Goal: Task Accomplishment & Management: Manage account settings

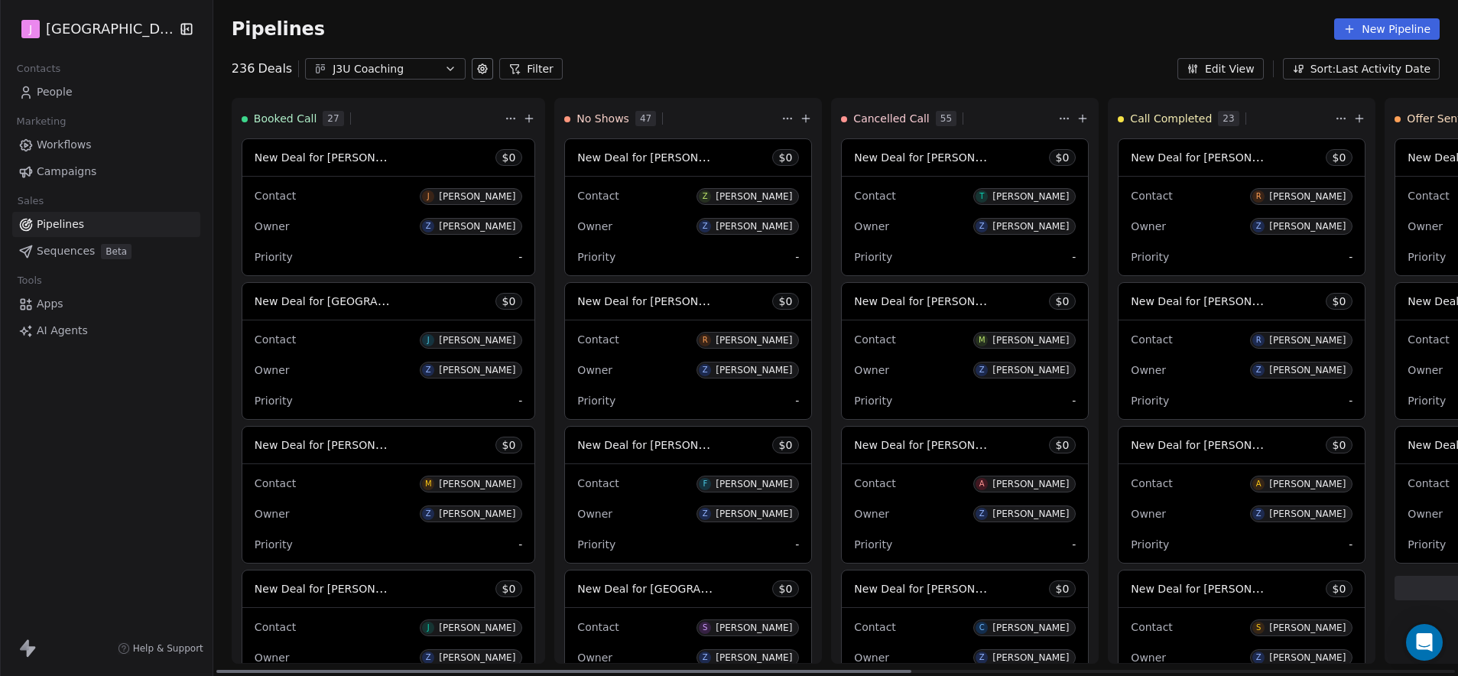
scroll to position [1398, 0]
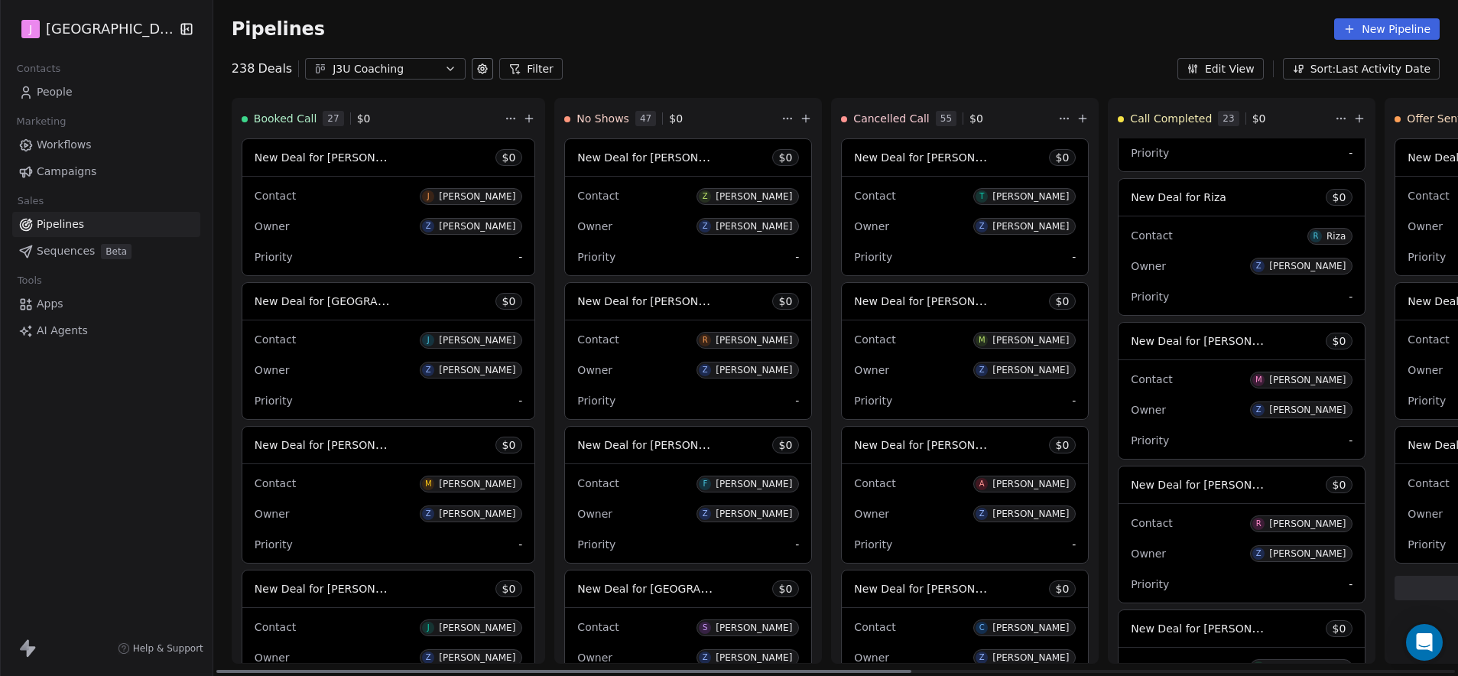
drag, startPoint x: 700, startPoint y: 674, endPoint x: 446, endPoint y: 449, distance: 339.6
click at [632, 671] on div at bounding box center [564, 671] width 696 height 3
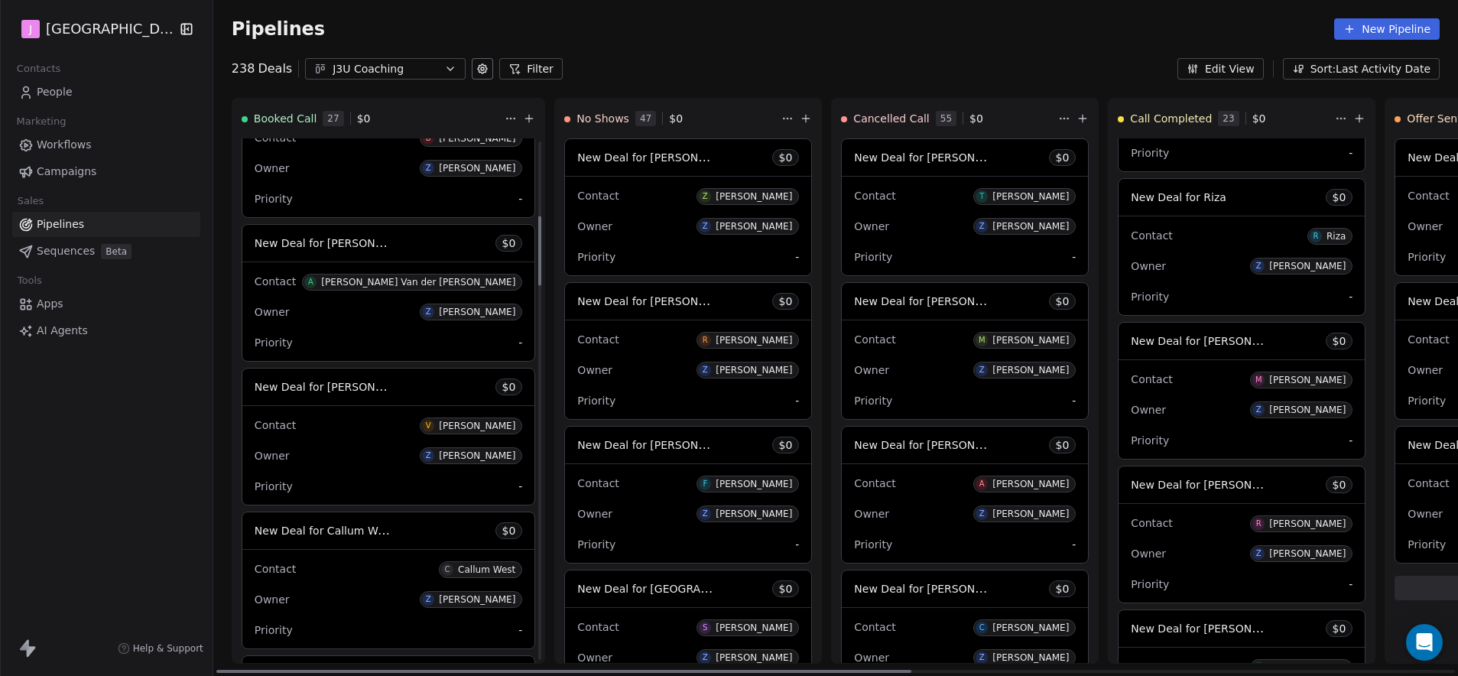
scroll to position [535, 0]
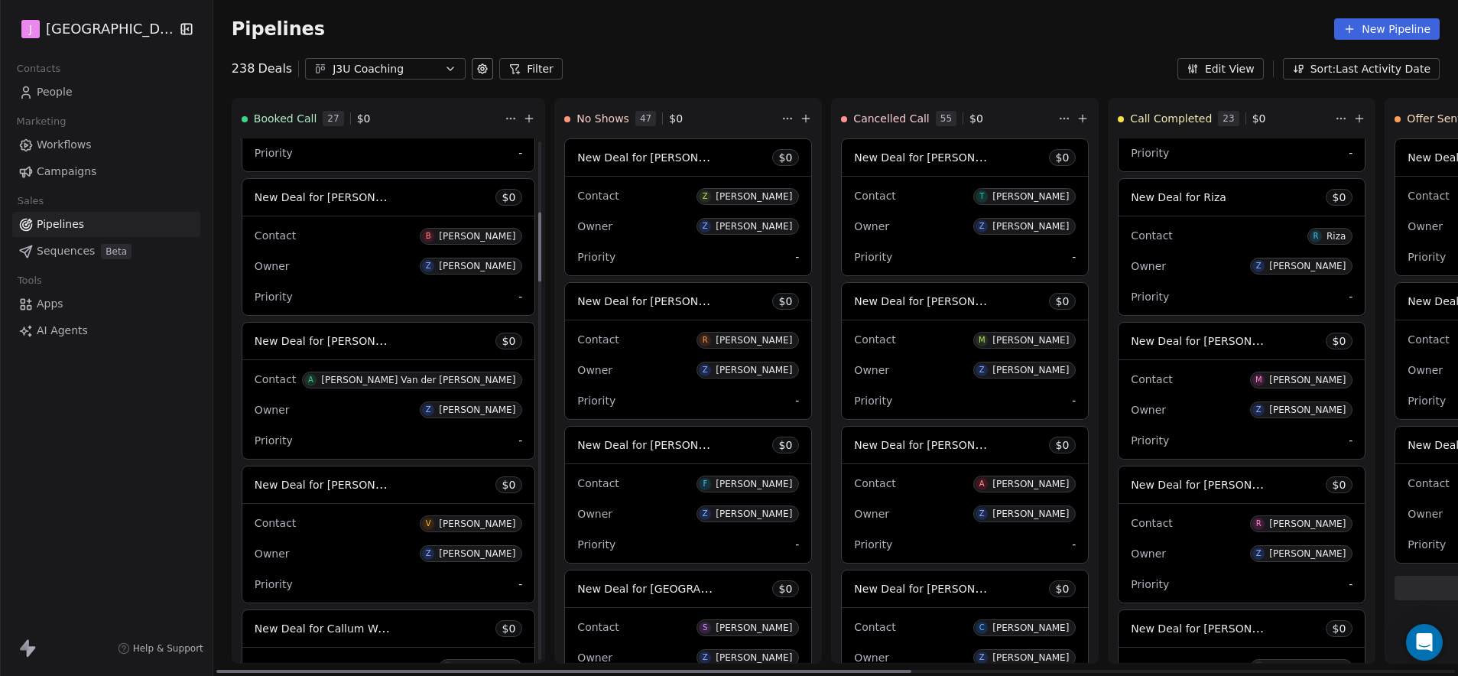
click at [318, 194] on span "New Deal for [PERSON_NAME]" at bounding box center [335, 197] width 161 height 15
click at [350, 193] on span "New Deal for [PERSON_NAME]" at bounding box center [335, 197] width 161 height 15
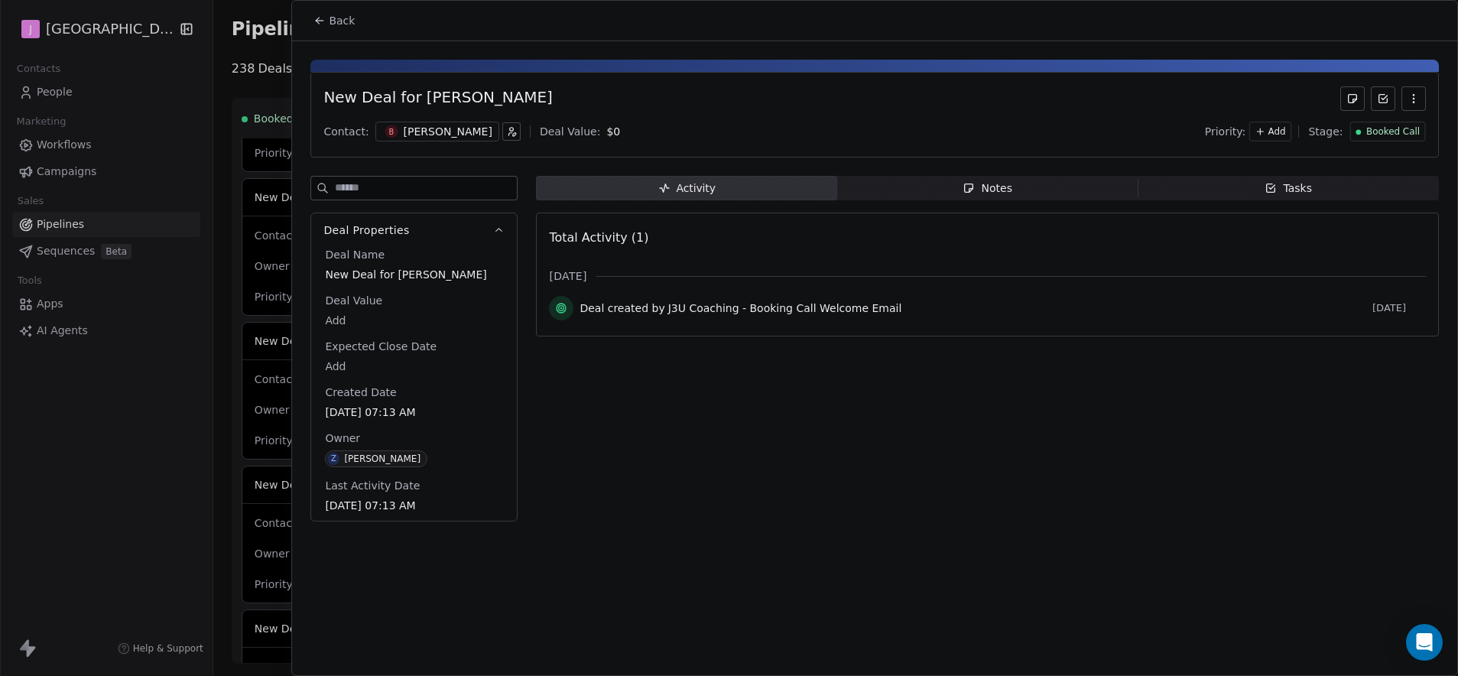
click at [1403, 125] on span "Booked Call" at bounding box center [1393, 131] width 54 height 13
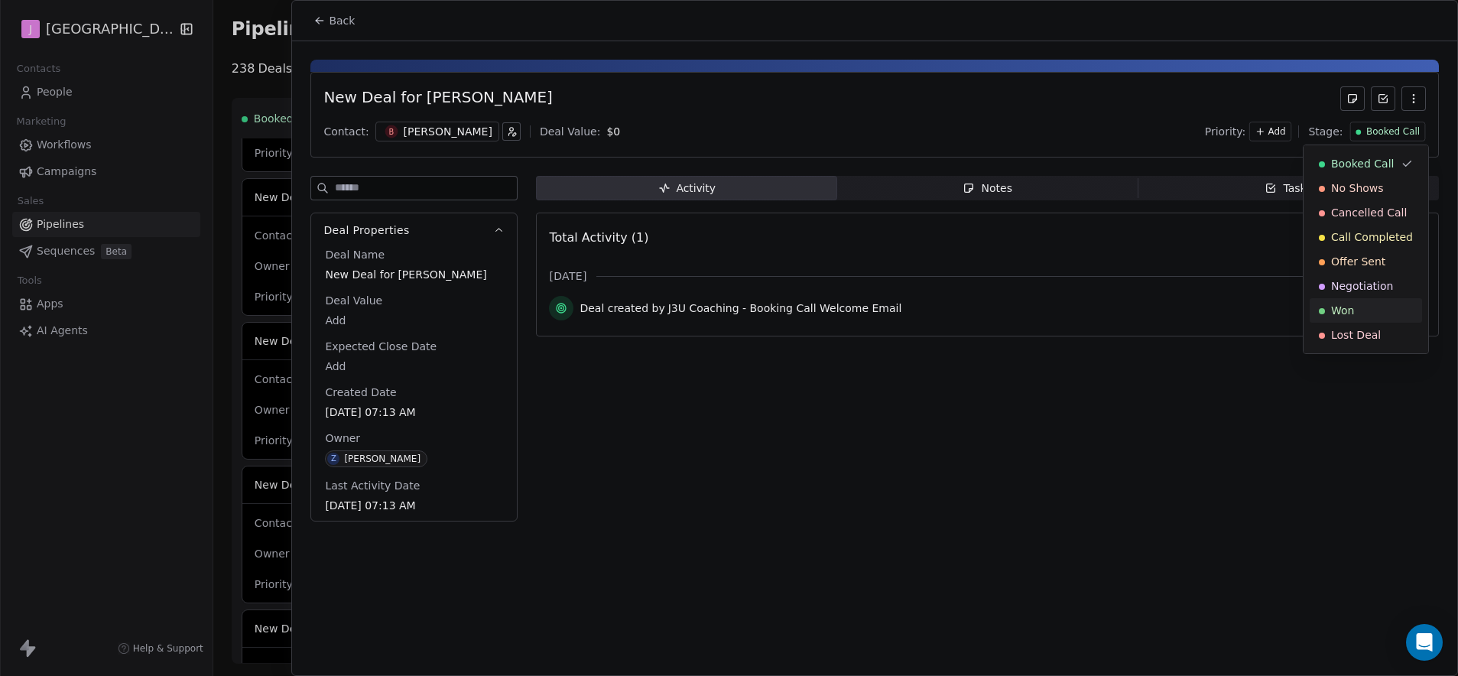
click at [1338, 313] on span "Won" at bounding box center [1342, 310] width 23 height 15
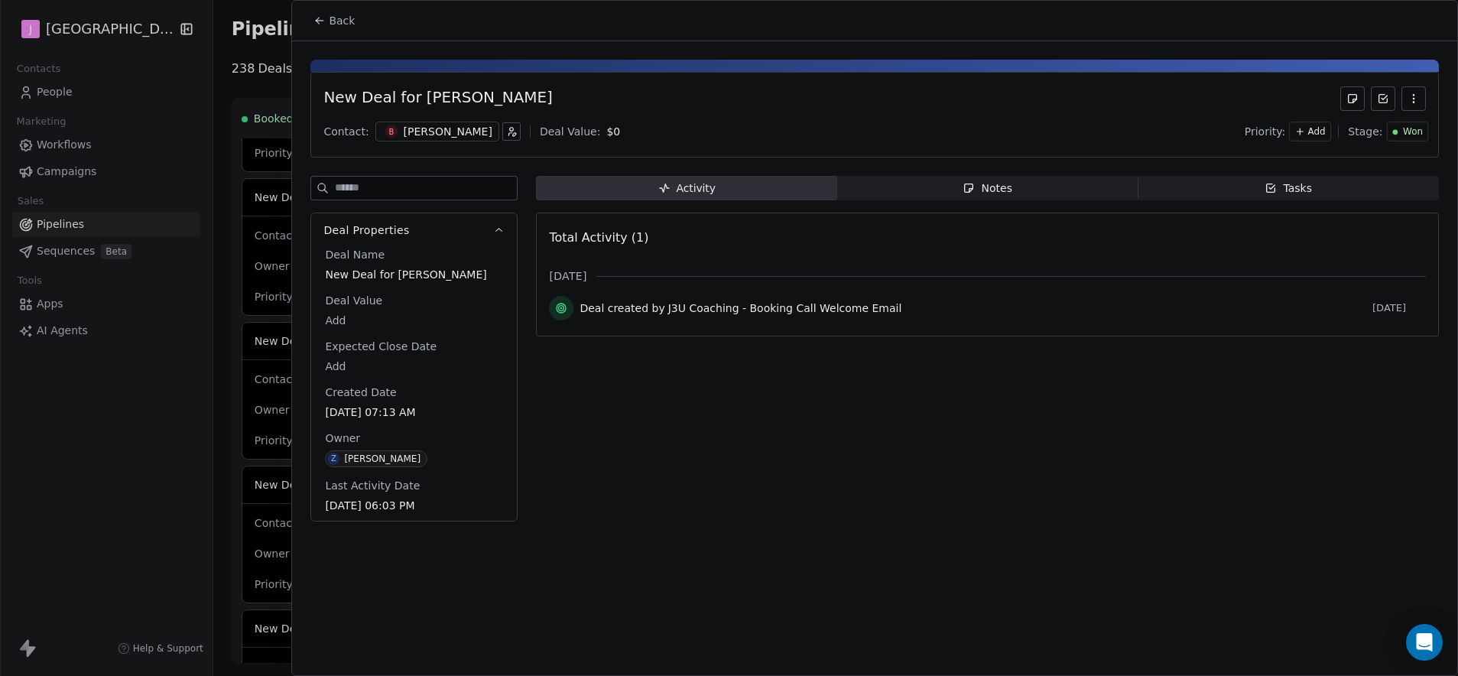
scroll to position [823, 0]
click at [326, 335] on div "Deal Name New Deal for [PERSON_NAME] Deal Value Add Expected Close Date Add Cre…" at bounding box center [414, 381] width 184 height 268
click at [334, 329] on body "J J3 University Contacts People Marketing Workflows Campaigns Sales Pipelines S…" at bounding box center [729, 338] width 1458 height 676
type input "*****"
click at [690, 401] on html "J J3 University Contacts People Marketing Workflows Campaigns Sales Pipelines S…" at bounding box center [729, 338] width 1458 height 676
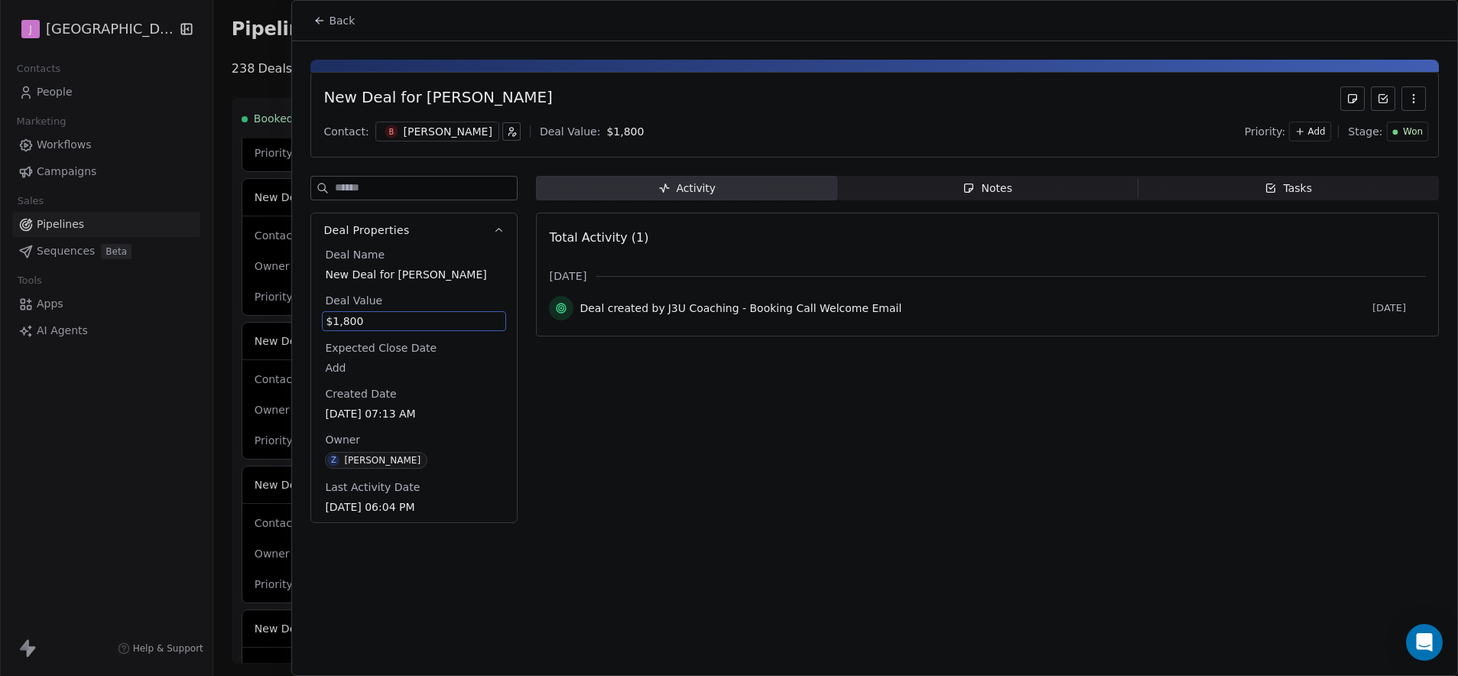
click at [354, 24] on button "Back" at bounding box center [334, 21] width 60 height 28
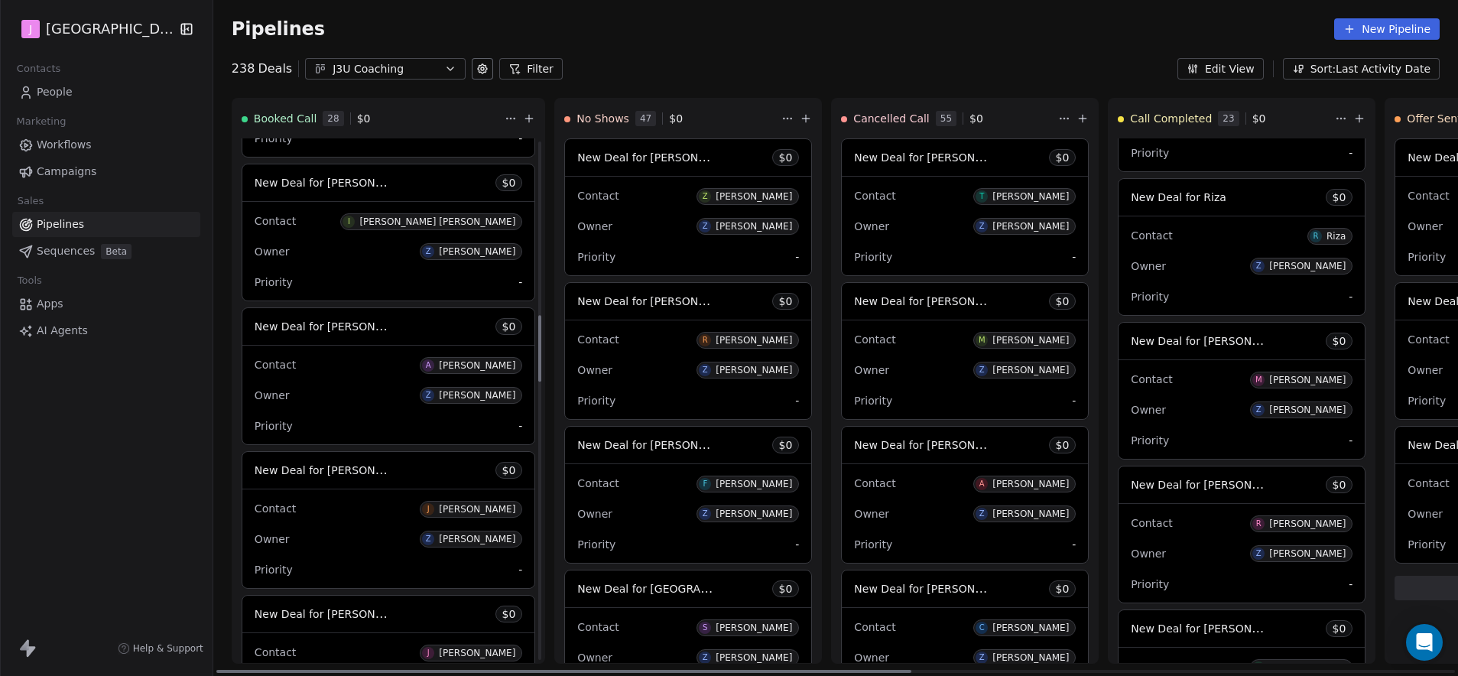
scroll to position [1449, 0]
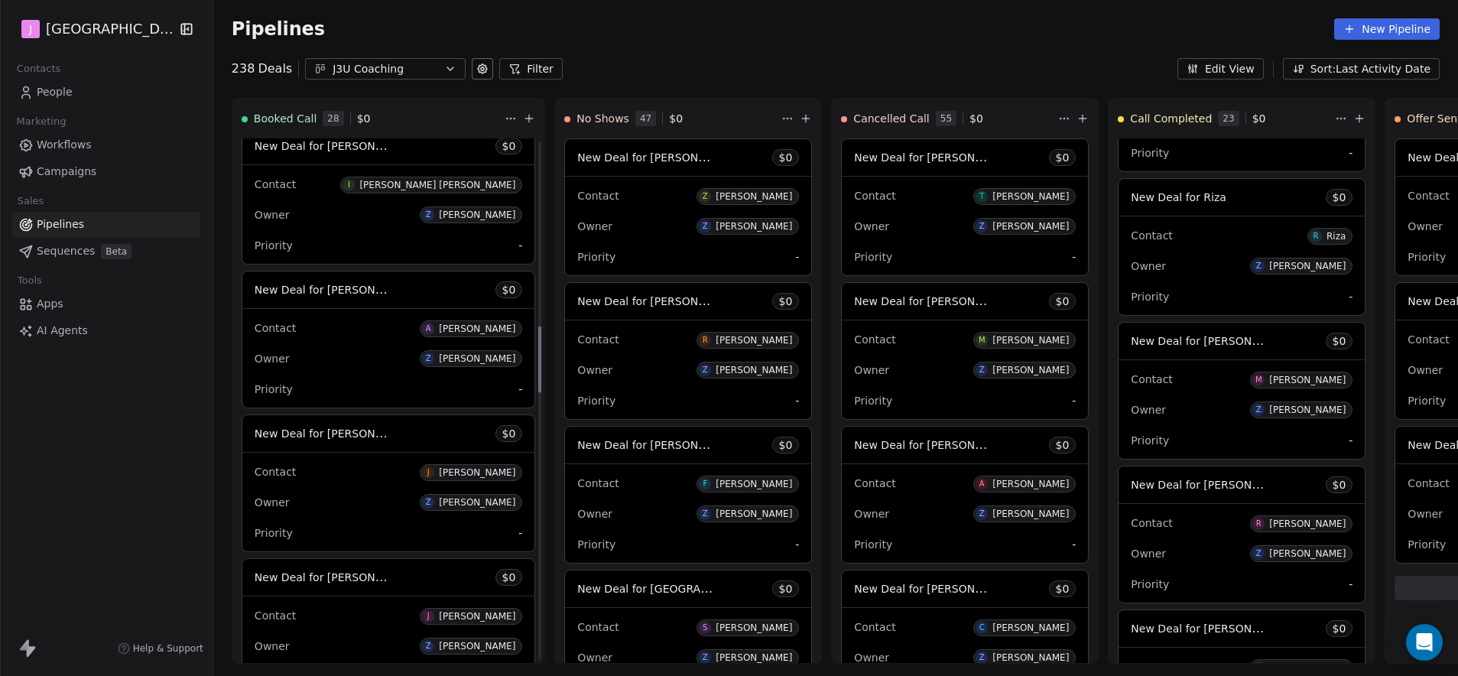
click at [67, 107] on div "Contacts People Marketing Workflows Campaigns Sales Pipelines Sequences Beta To…" at bounding box center [106, 200] width 213 height 285
click at [63, 98] on span "People" at bounding box center [55, 92] width 36 height 16
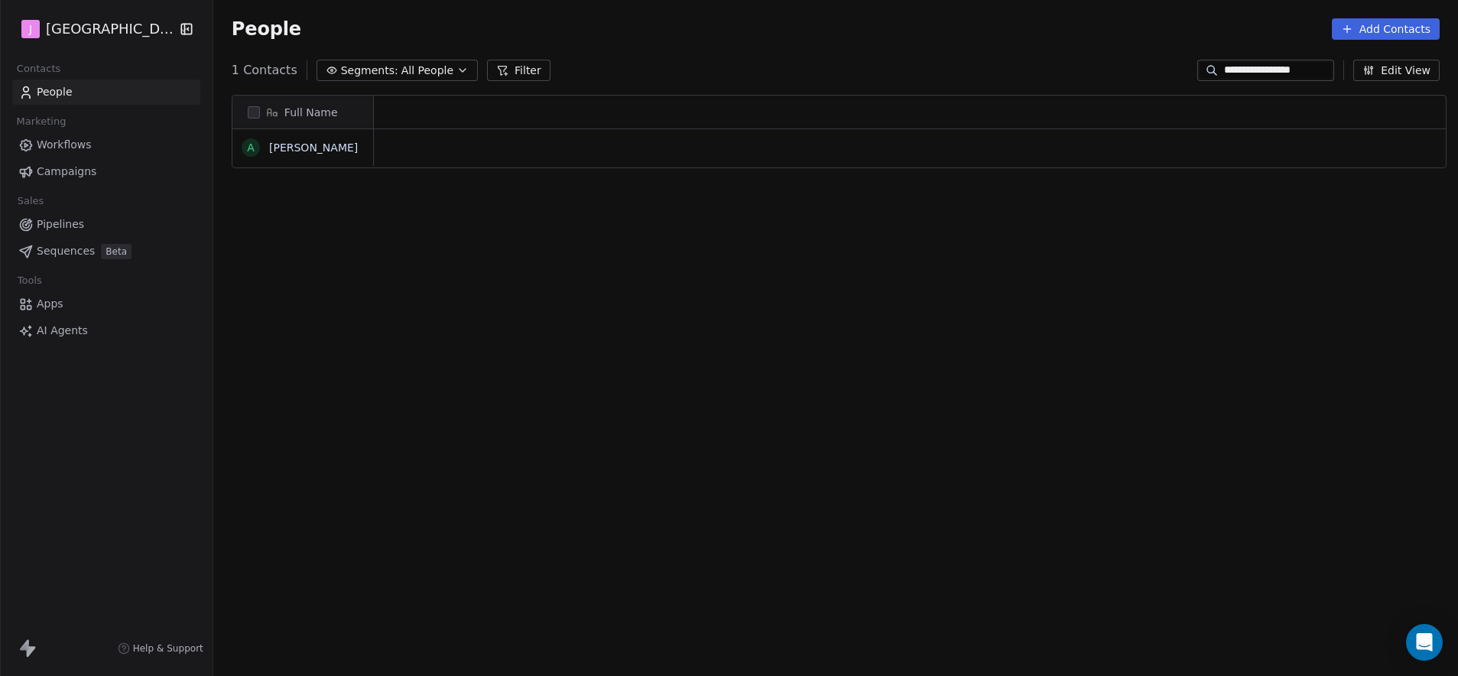
scroll to position [12, 12]
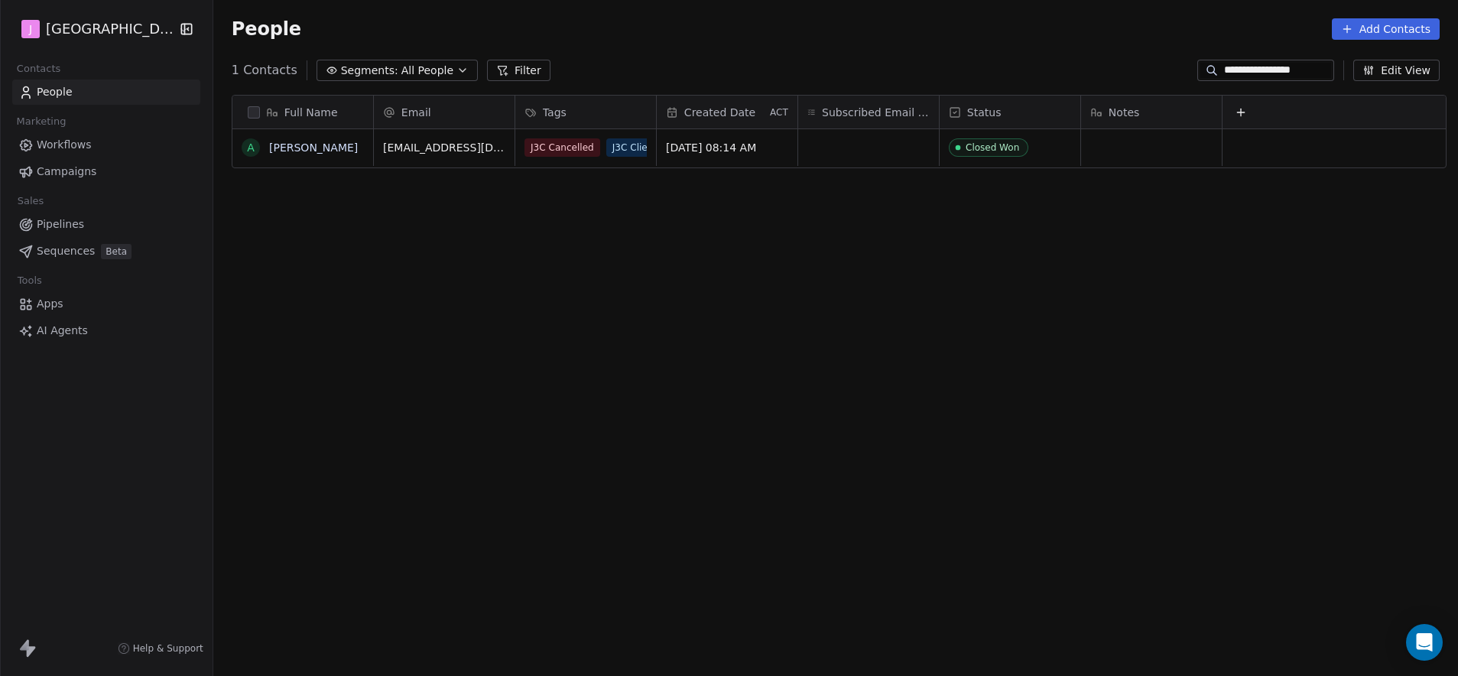
click at [1295, 85] on div "Full Name A [PERSON_NAME] Email Tags Created Date ACT Subscribed Email Categori…" at bounding box center [835, 380] width 1245 height 595
click at [1290, 76] on input "**********" at bounding box center [1277, 70] width 107 height 15
paste input "**********"
type input "**********"
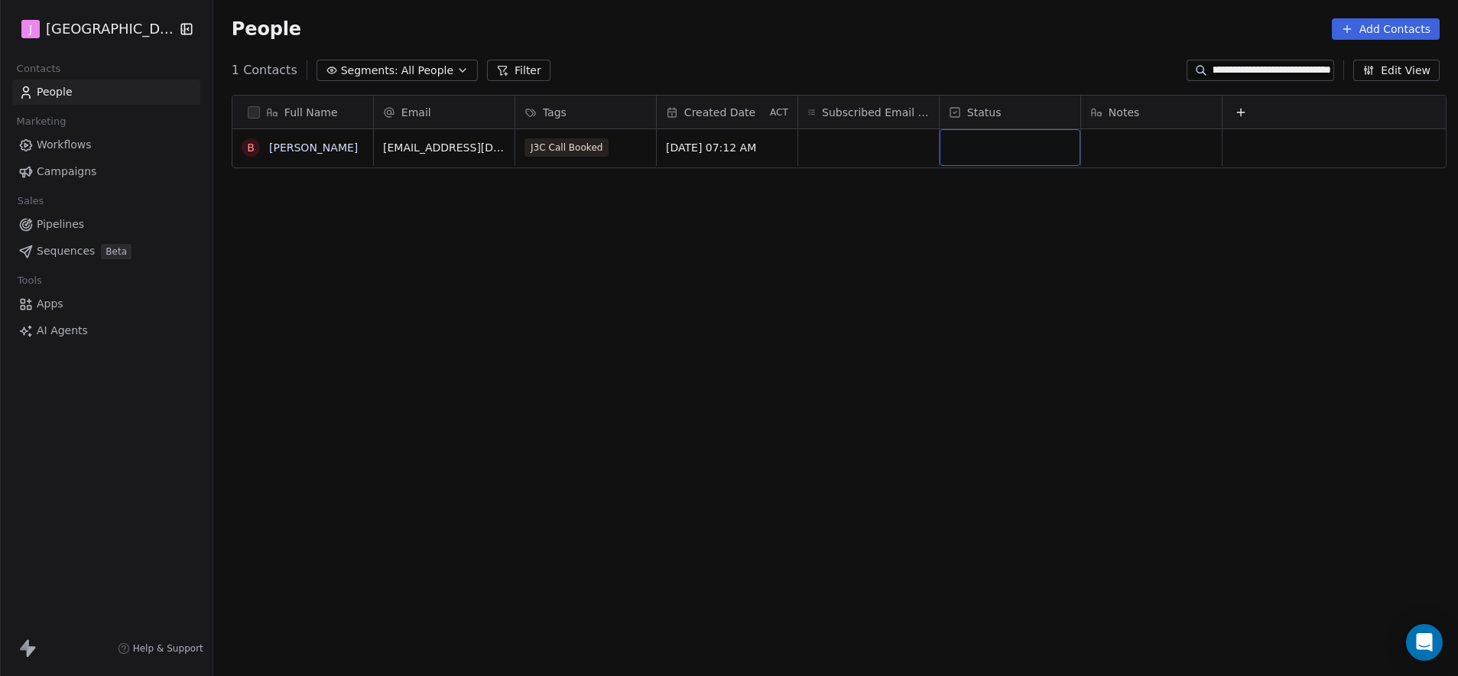
scroll to position [0, 0]
click at [1039, 154] on div "grid" at bounding box center [1010, 147] width 141 height 37
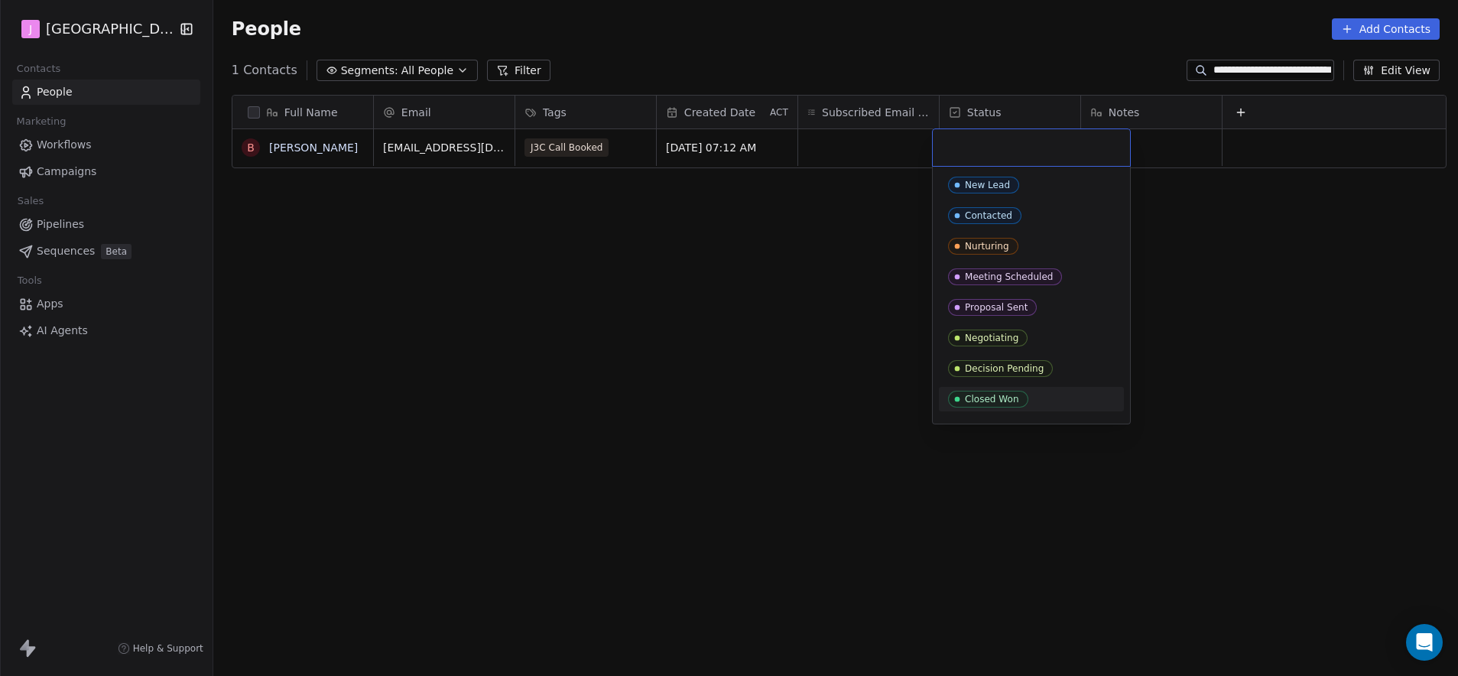
drag, startPoint x: 999, startPoint y: 399, endPoint x: 683, endPoint y: 333, distance: 322.5
click at [998, 398] on div "Closed Won" at bounding box center [992, 399] width 54 height 11
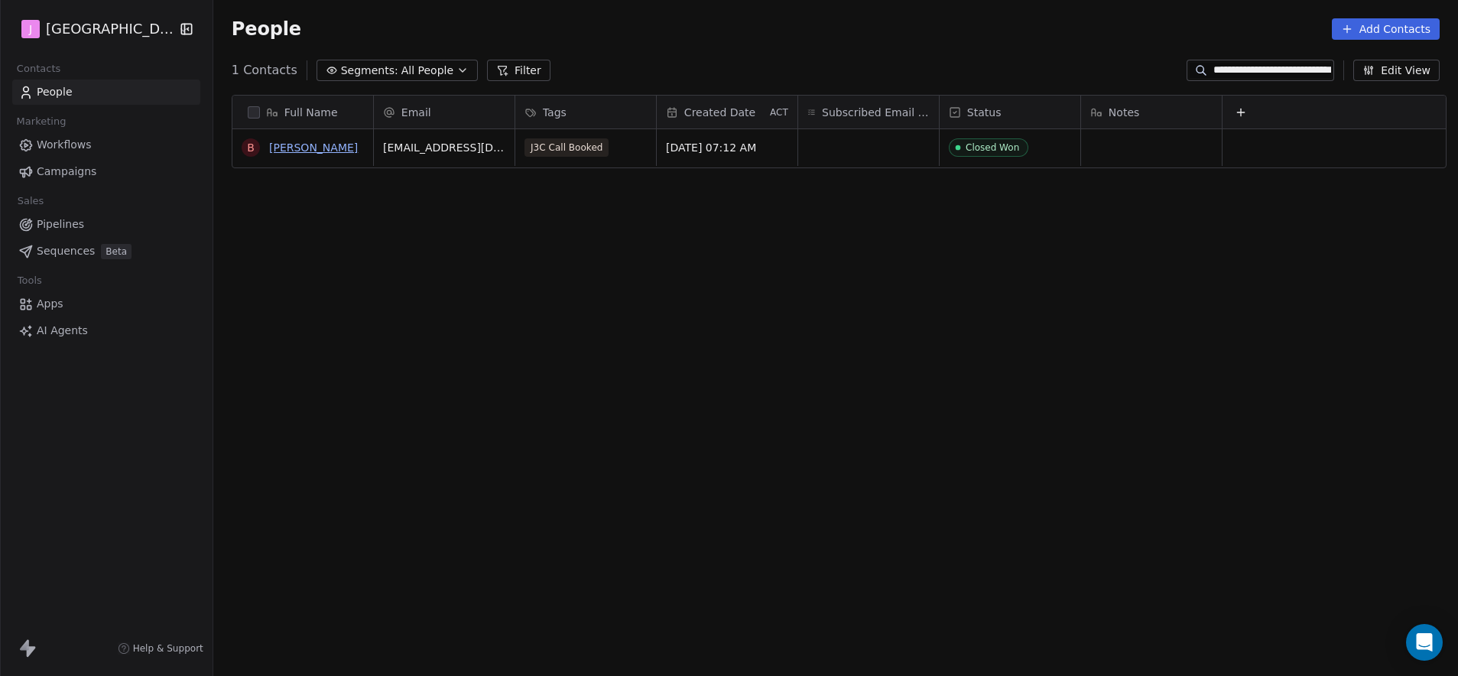
click at [314, 152] on link "[PERSON_NAME]" at bounding box center [313, 147] width 89 height 12
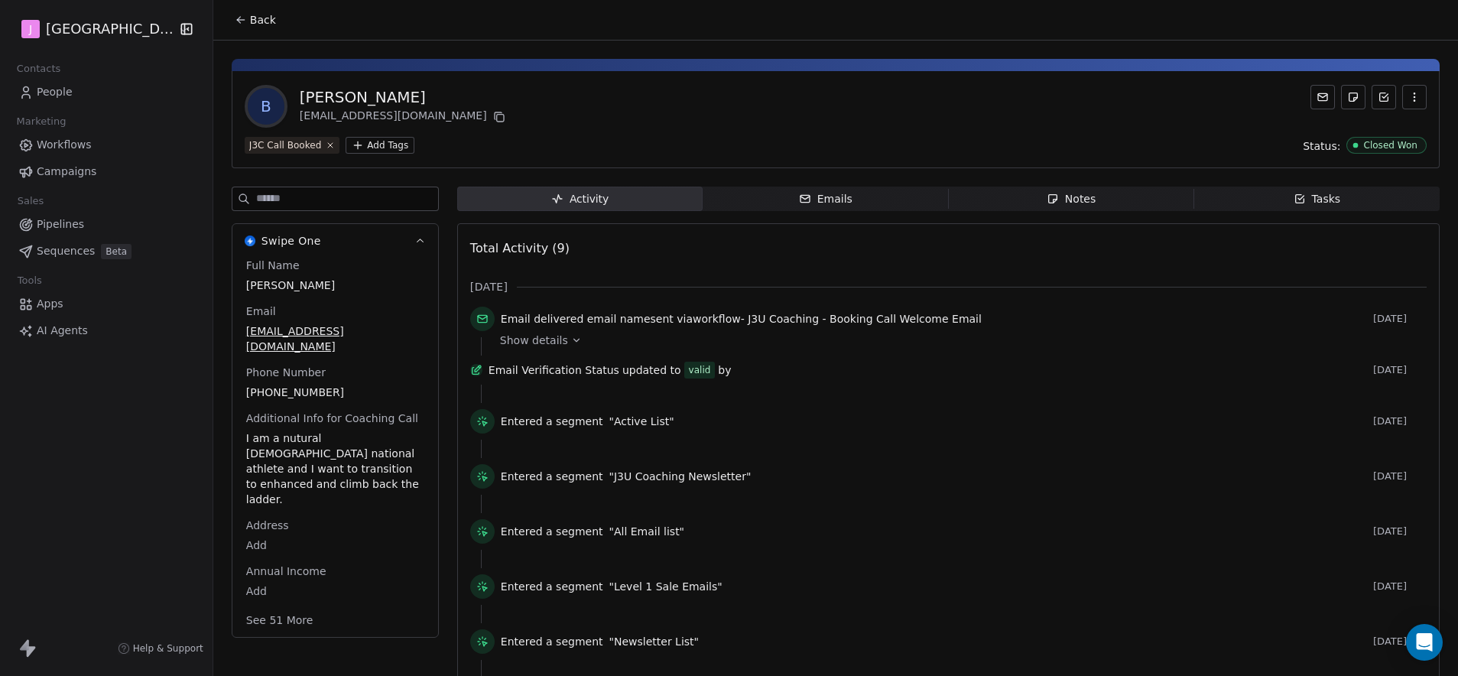
click at [289, 612] on button "See 51 More" at bounding box center [280, 620] width 86 height 28
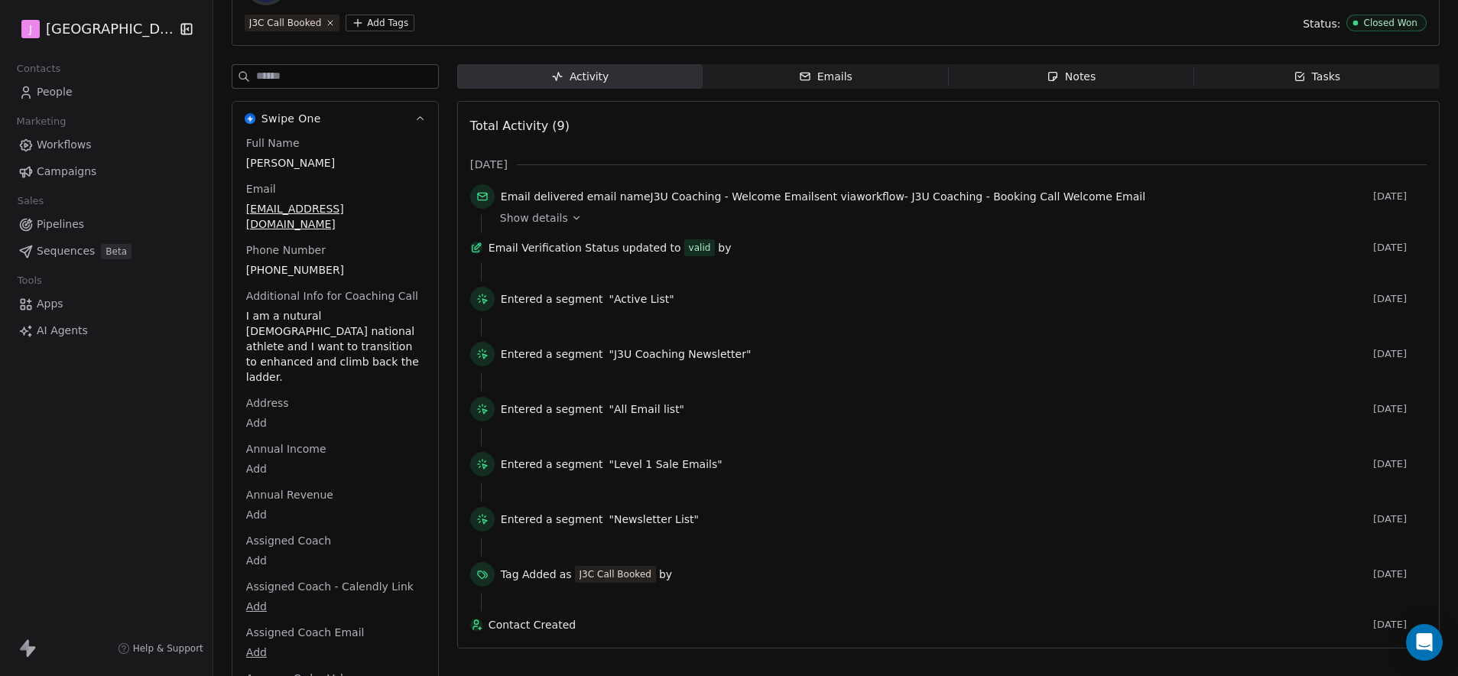
click at [251, 547] on body "J J3 University Contacts People Marketing Workflows Campaigns Sales Pipelines S…" at bounding box center [729, 338] width 1458 height 676
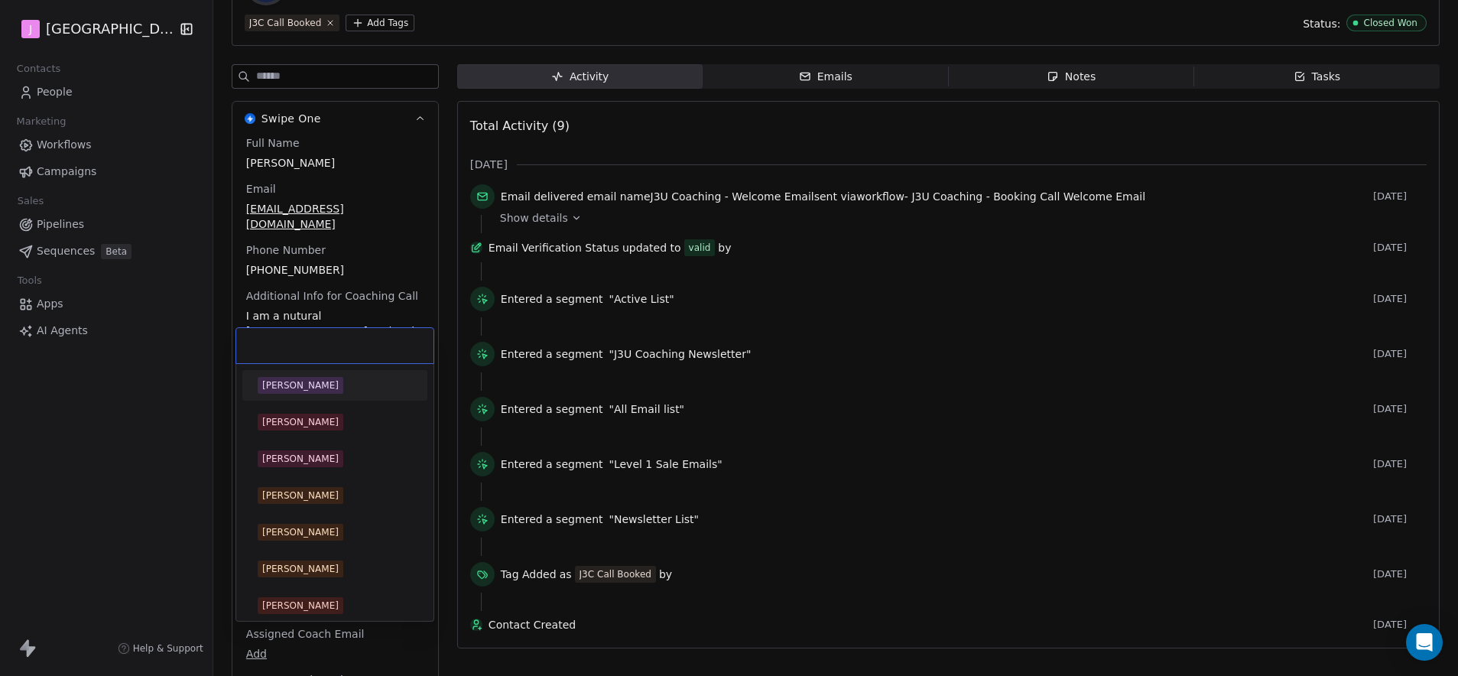
scroll to position [330, 0]
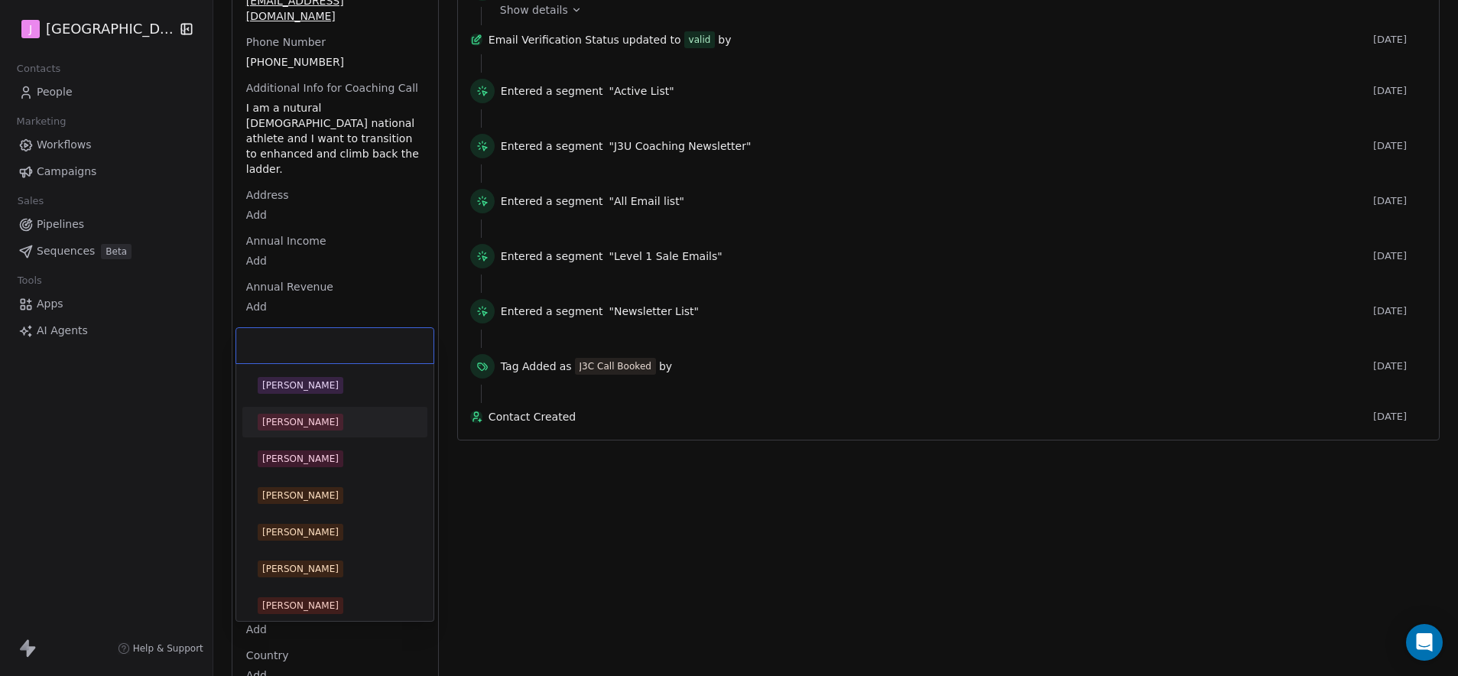
click at [334, 424] on div "[PERSON_NAME]" at bounding box center [300, 422] width 76 height 14
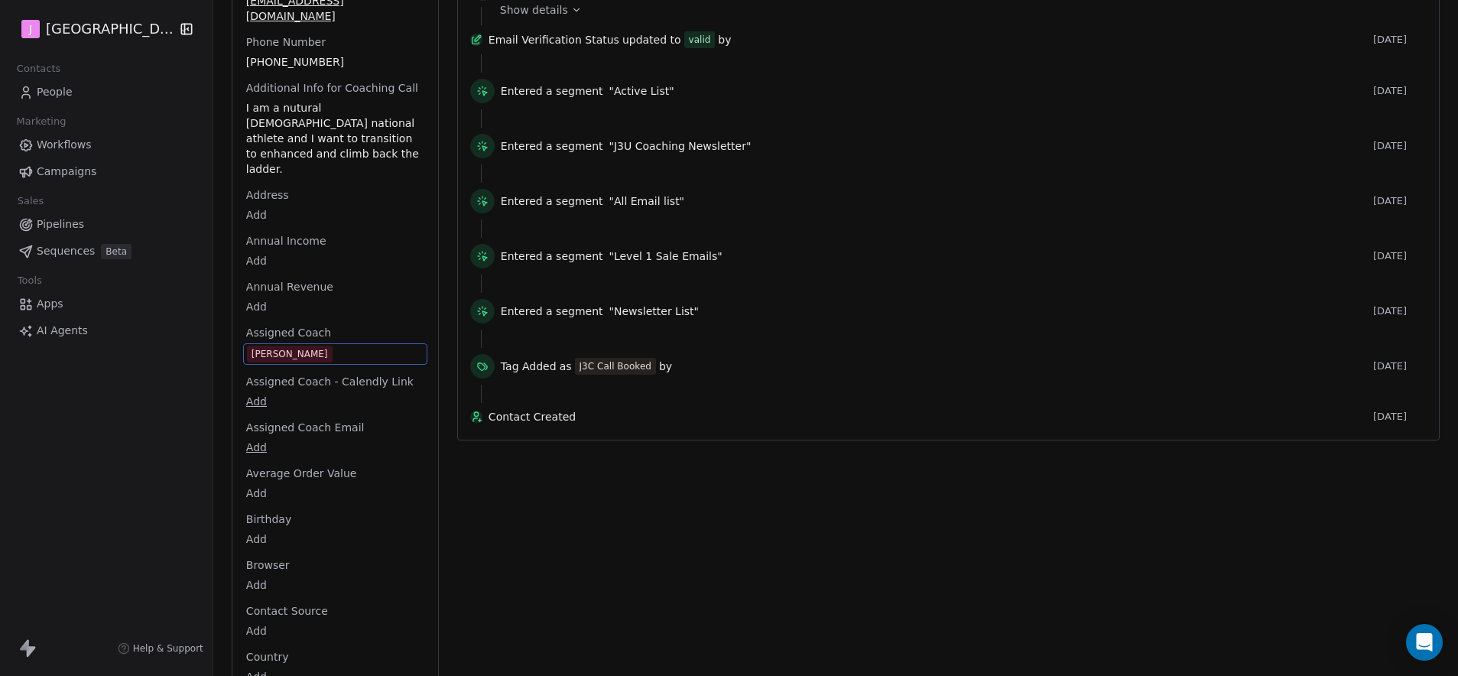
scroll to position [0, 0]
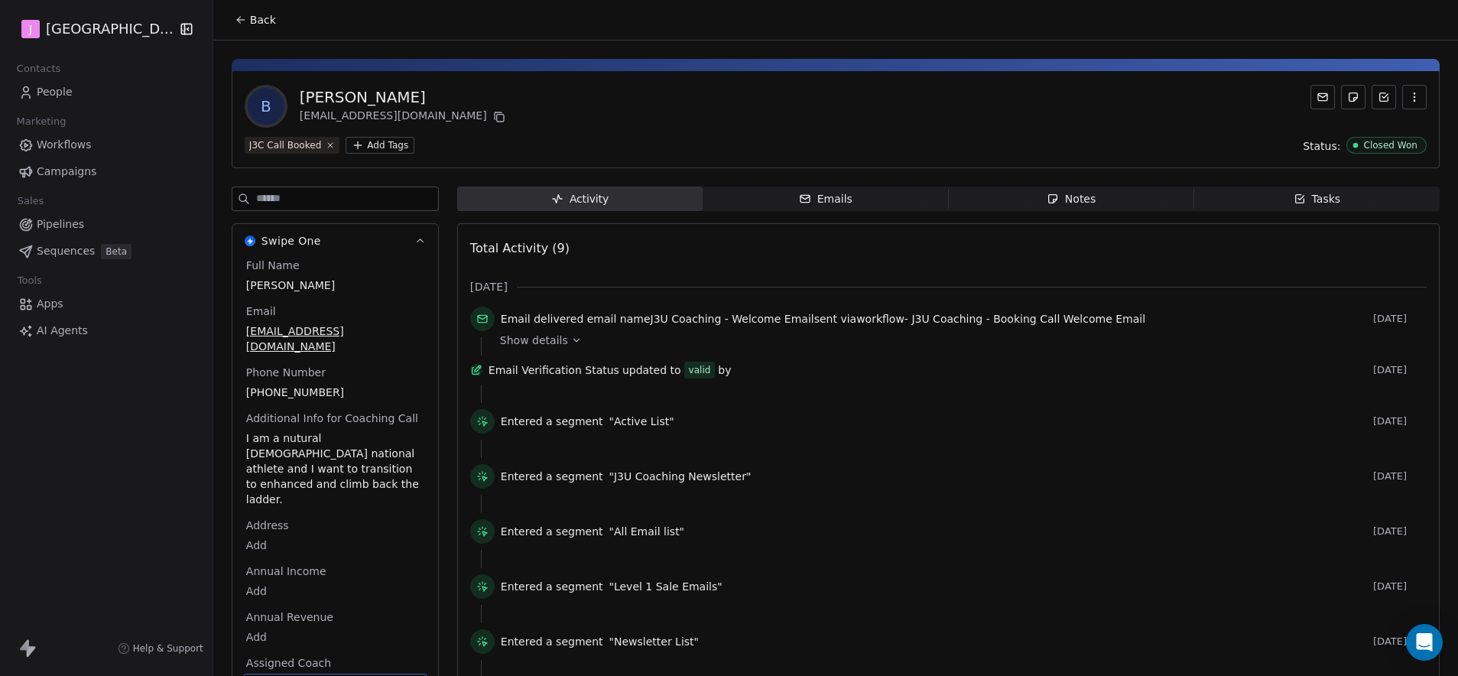
click at [258, 21] on span "Back" at bounding box center [263, 19] width 26 height 15
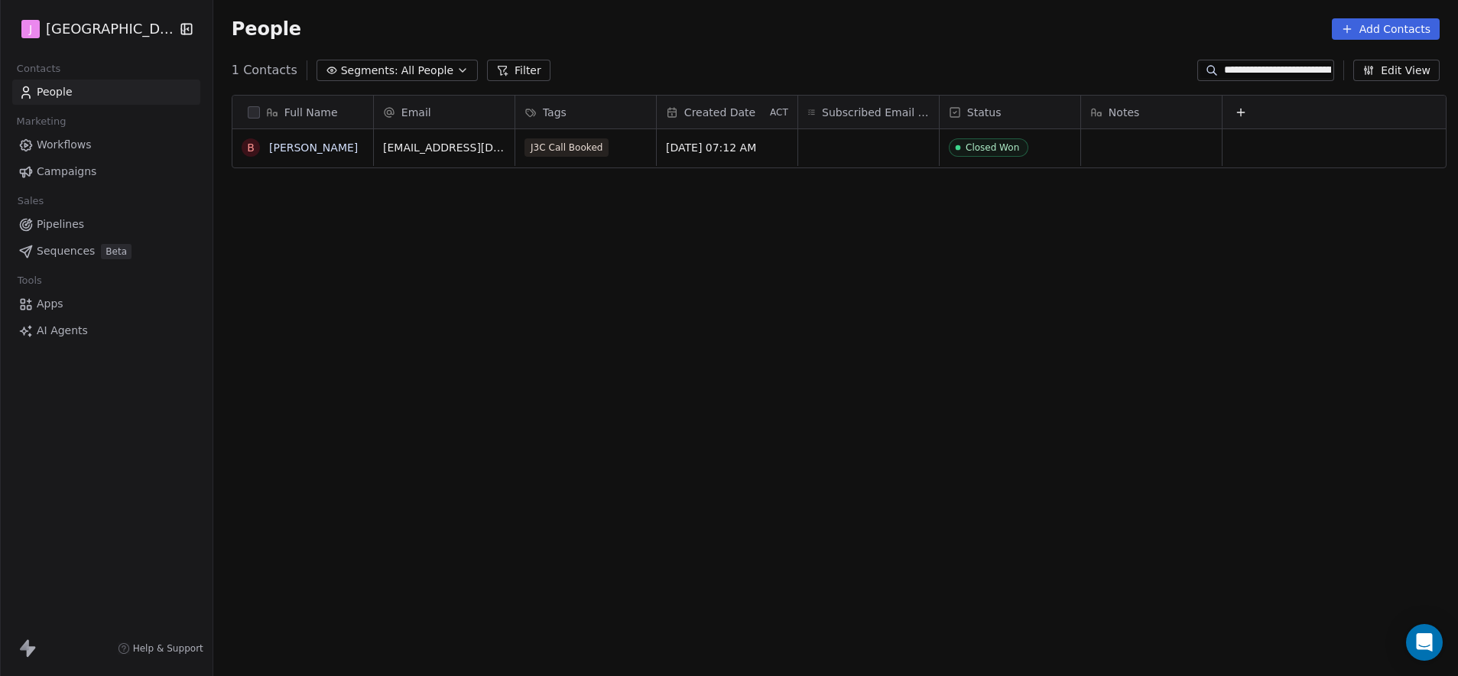
scroll to position [583, 1240]
